Goal: Task Accomplishment & Management: Use online tool/utility

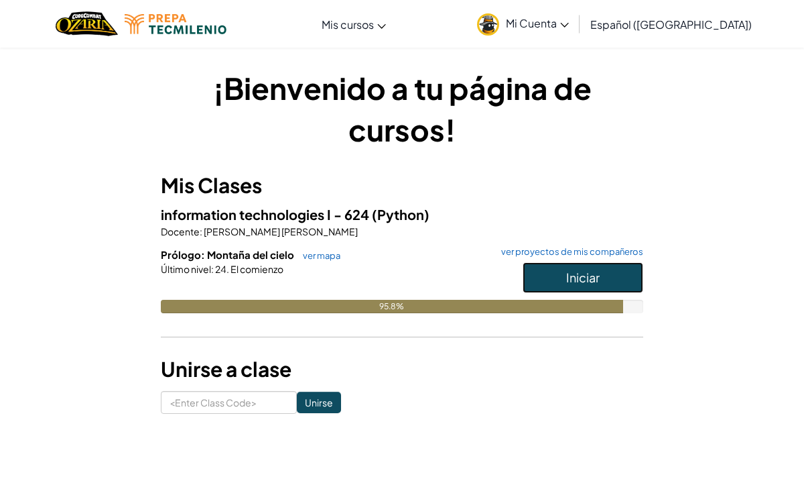
click at [549, 277] on button "Iniciar" at bounding box center [583, 277] width 121 height 31
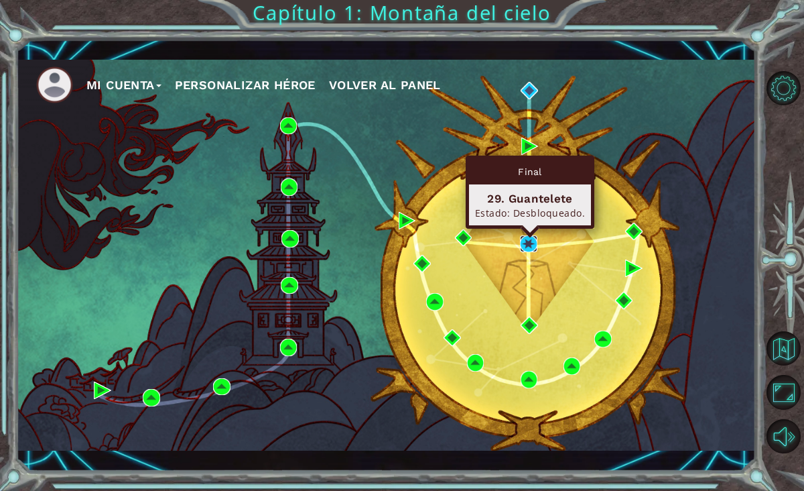
click at [528, 245] on img at bounding box center [528, 243] width 17 height 17
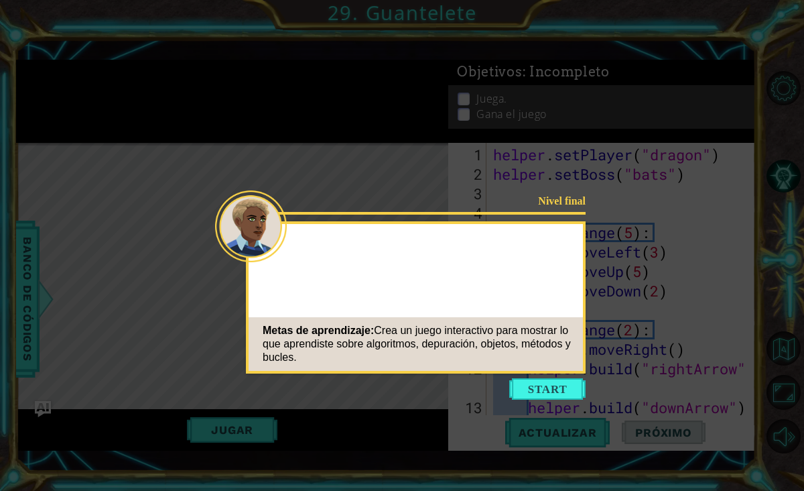
scroll to position [525, 0]
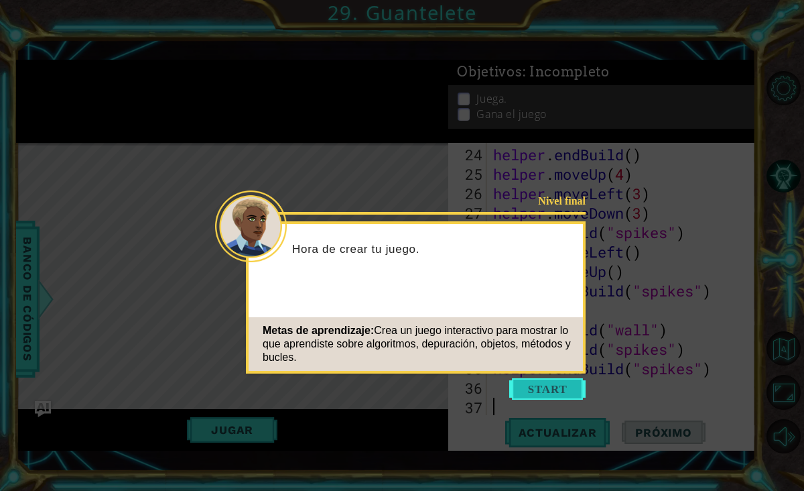
click at [552, 384] on button "Start" at bounding box center [547, 388] width 76 height 21
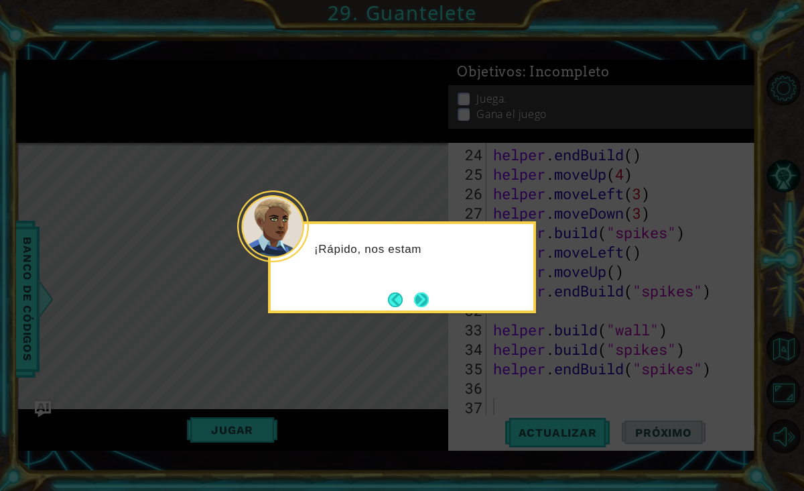
click at [413, 293] on button "Next" at bounding box center [421, 300] width 16 height 16
click at [424, 300] on button "Next" at bounding box center [421, 299] width 15 height 15
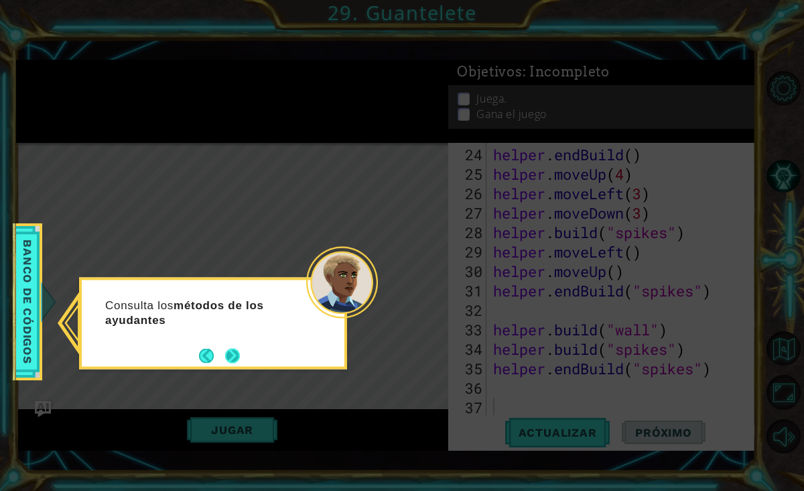
click at [235, 356] on button "Next" at bounding box center [232, 355] width 15 height 15
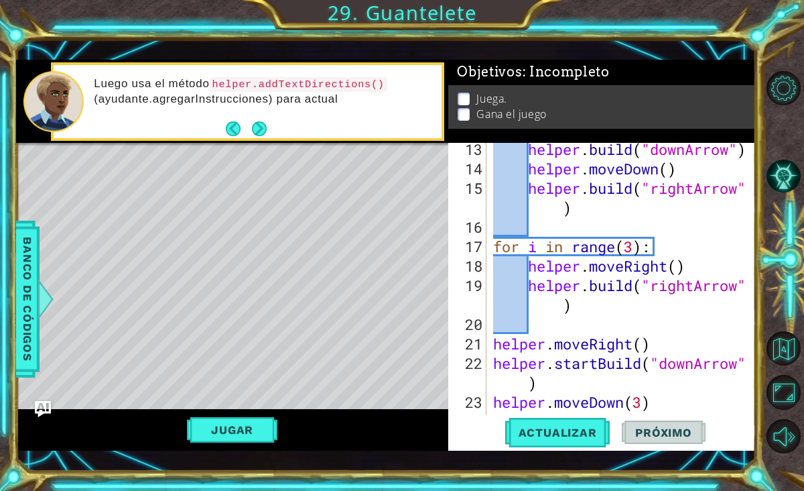
scroll to position [258, 0]
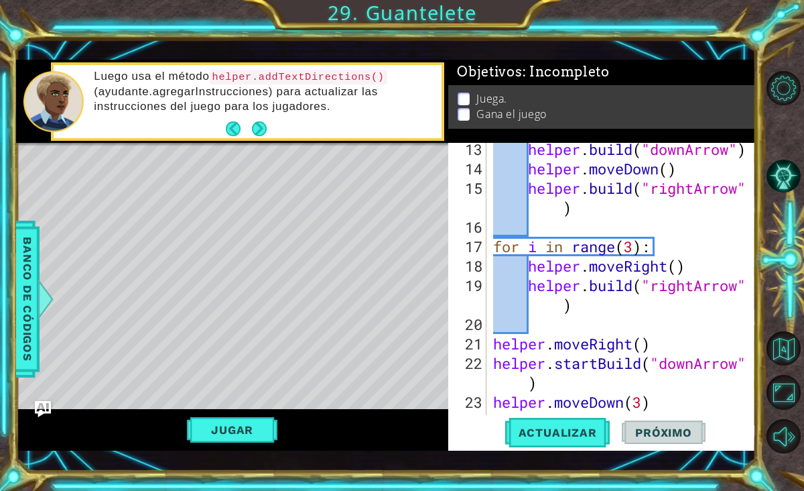
click at [656, 348] on div "helper . build ( "downArrow" ) helper . moveDown ( ) helper . build ( "rightArr…" at bounding box center [625, 294] width 269 height 311
type textarea "helper.moveRight()"
